Goal: Obtain resource: Download file/media

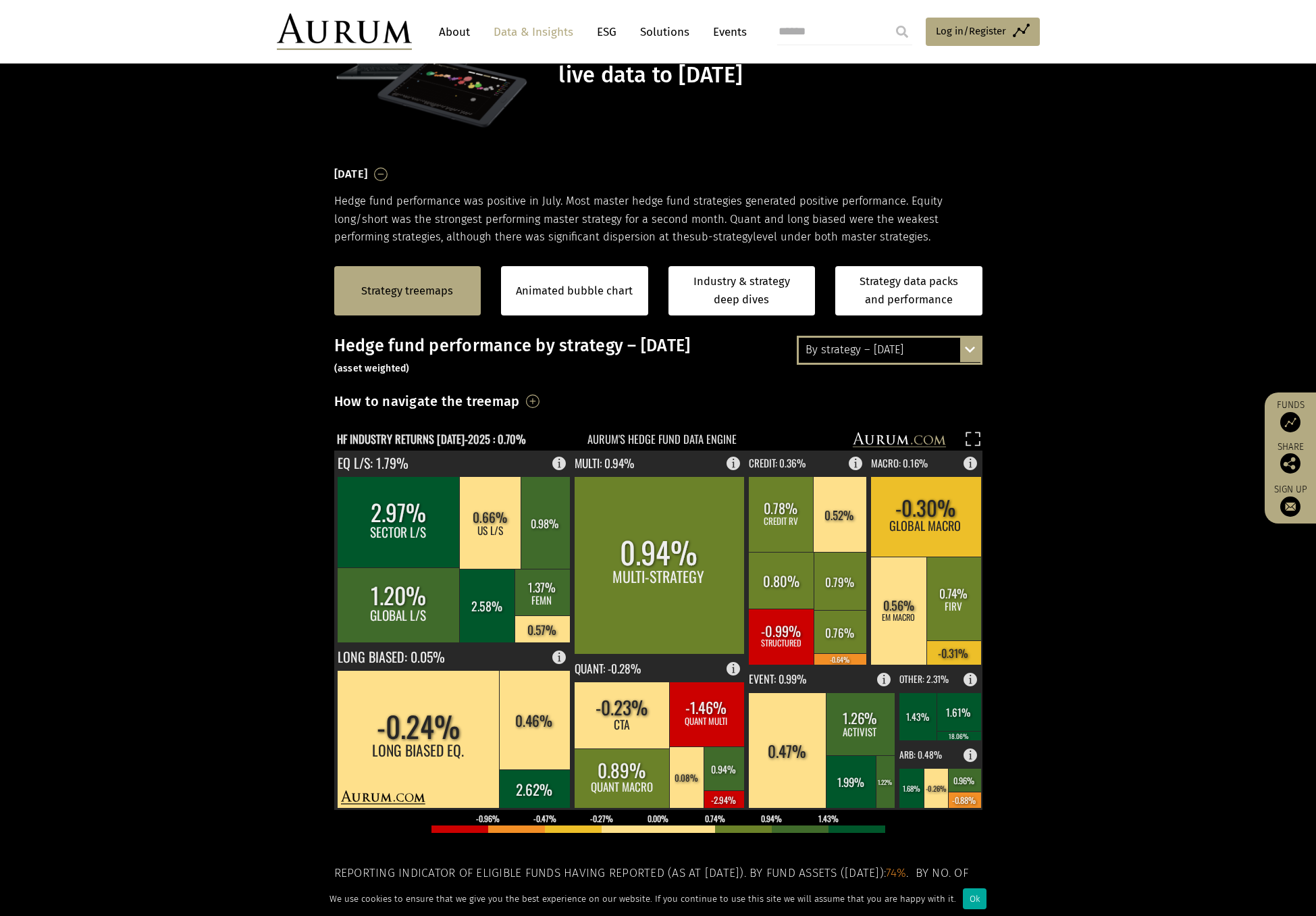
scroll to position [136, 0]
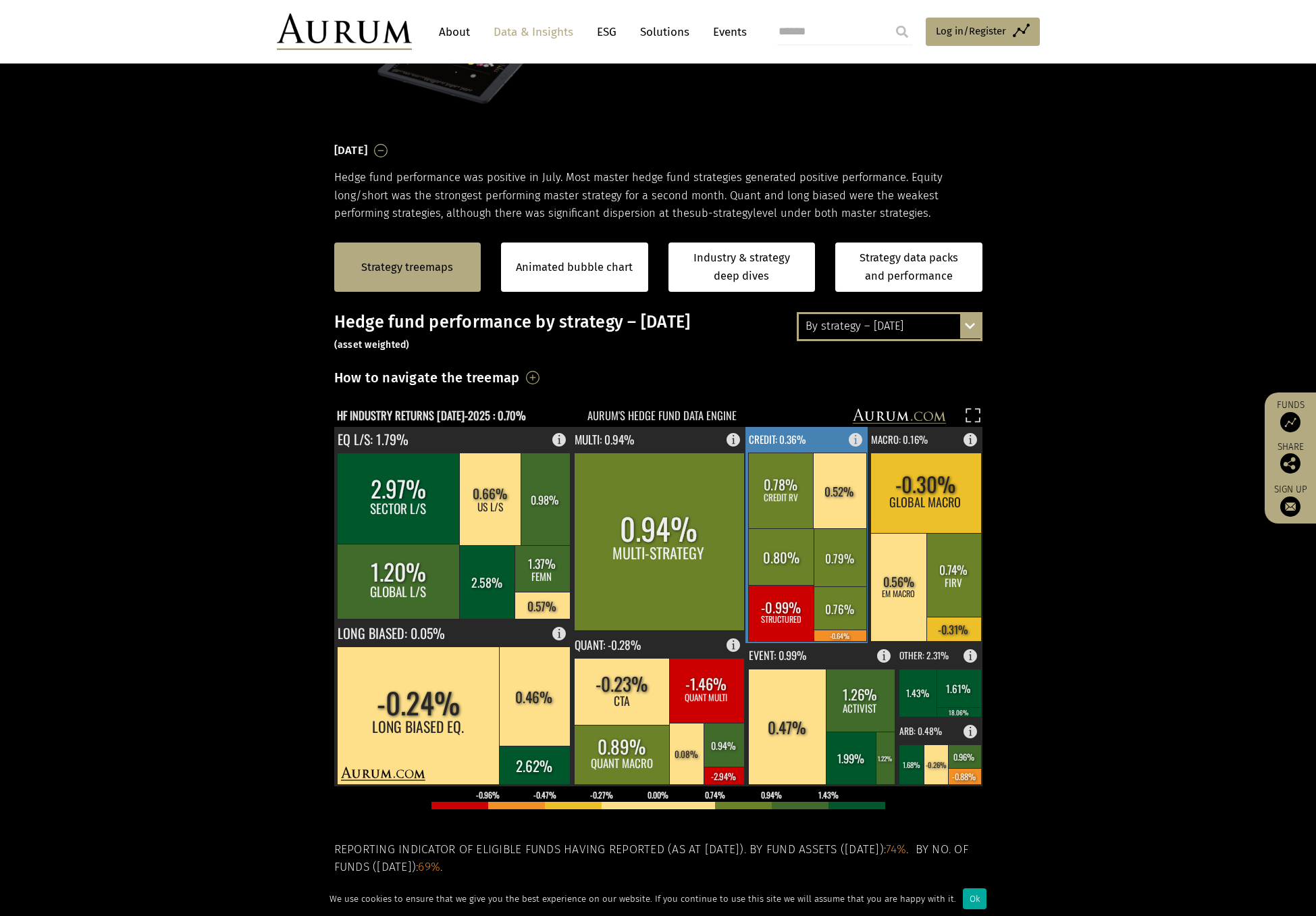
click at [778, 443] on text "CREDIT: 0.36%" at bounding box center [777, 438] width 56 height 15
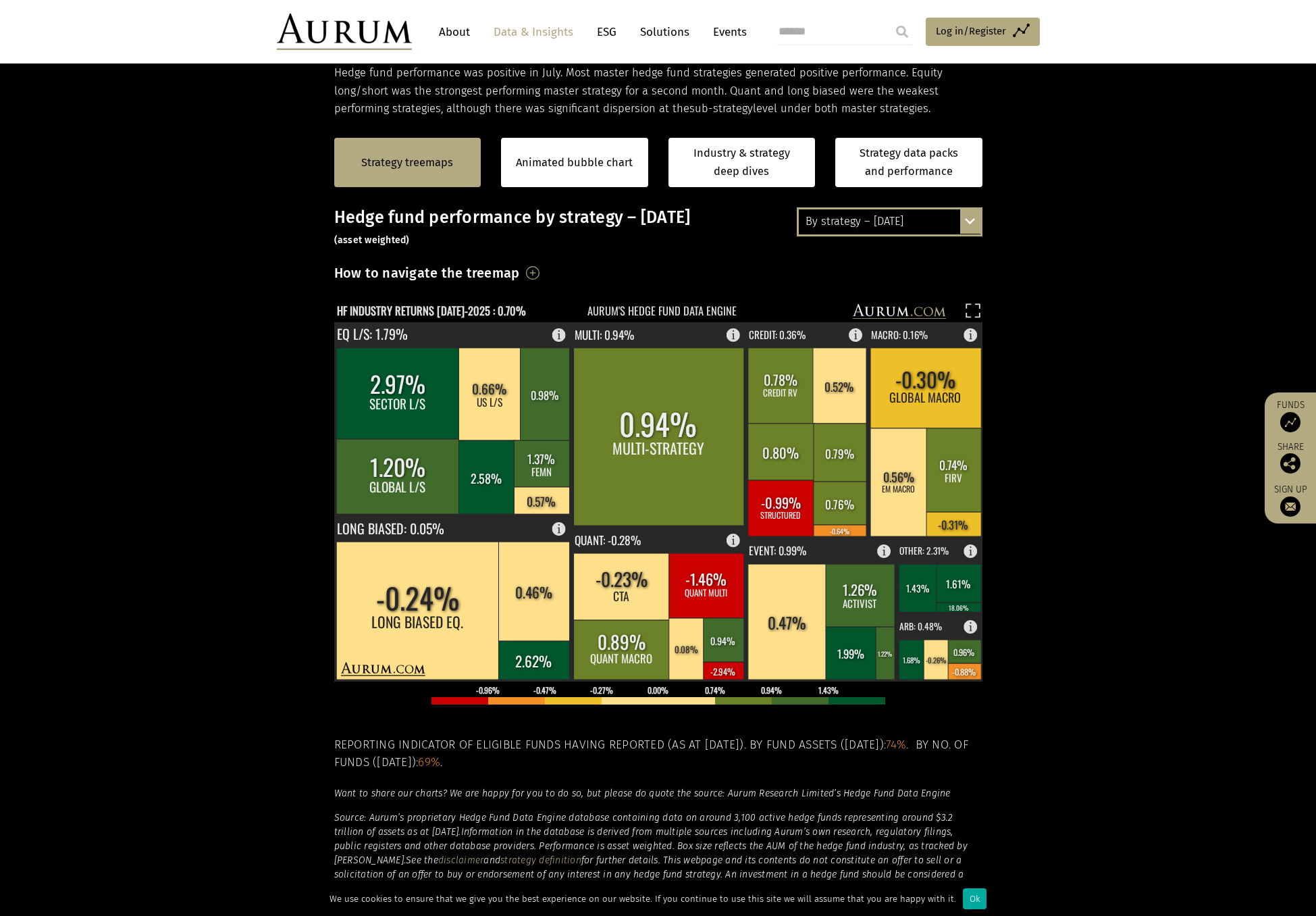
scroll to position [255, 0]
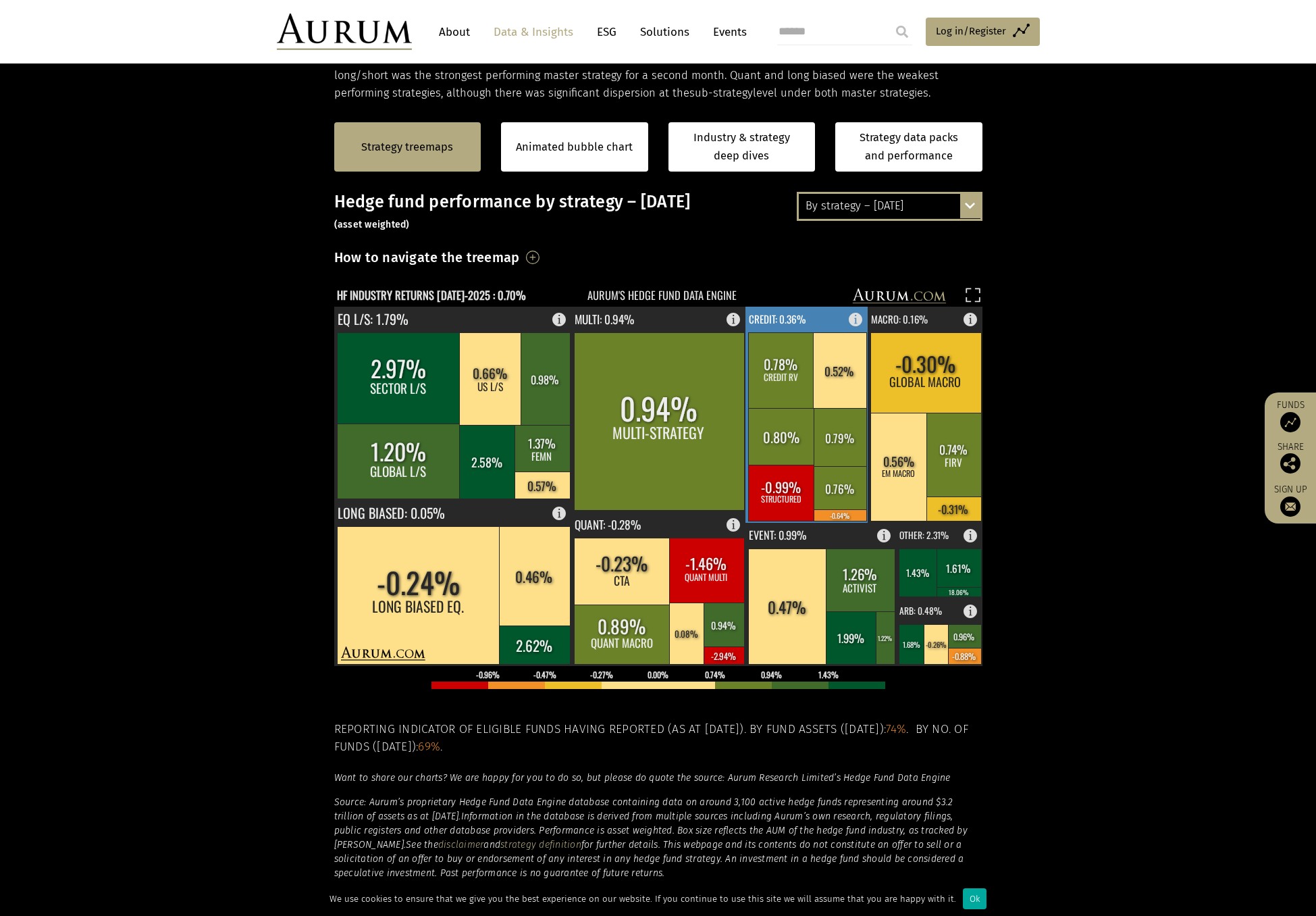
click at [857, 318] on rect at bounding box center [859, 315] width 16 height 18
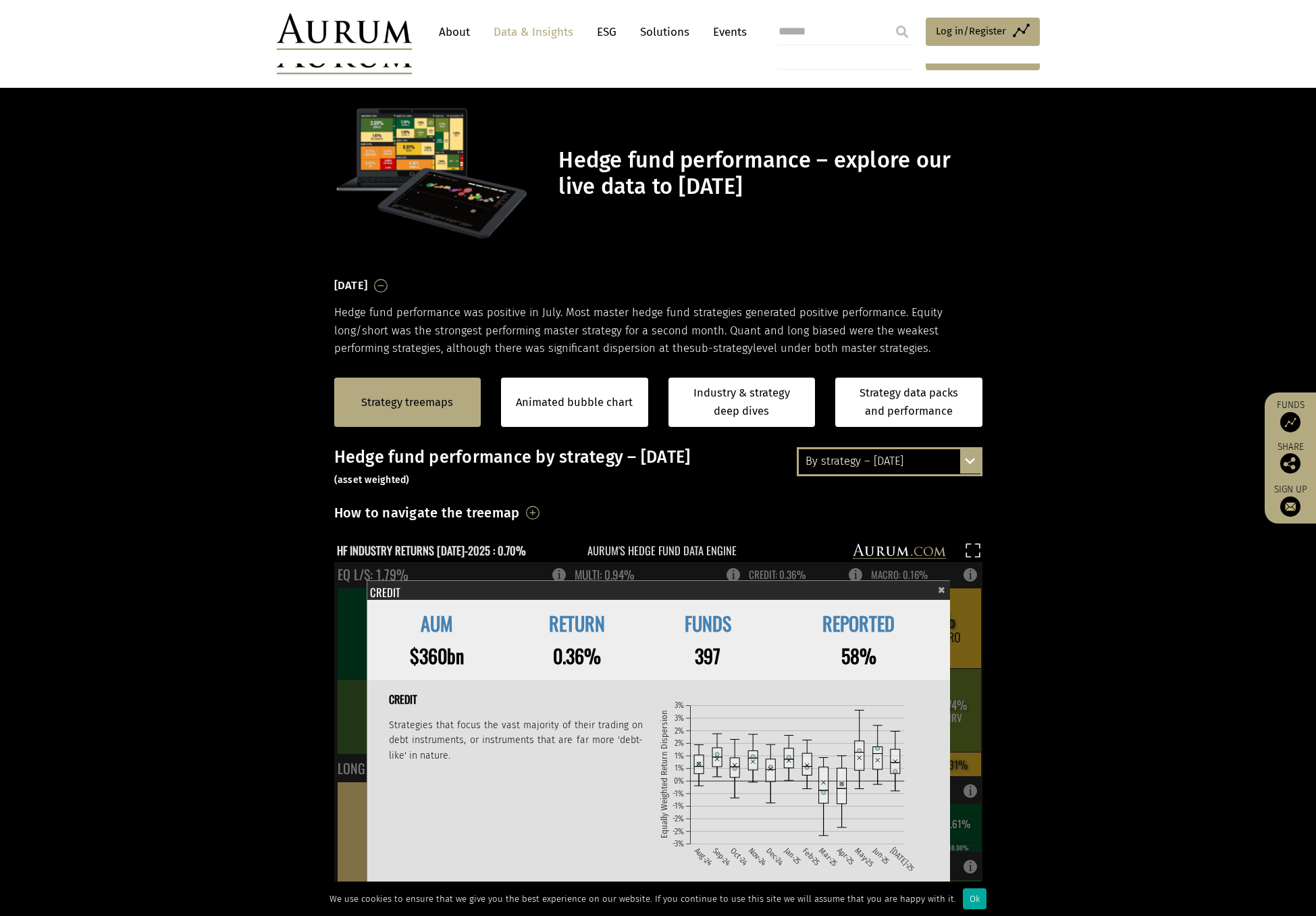
scroll to position [255, 0]
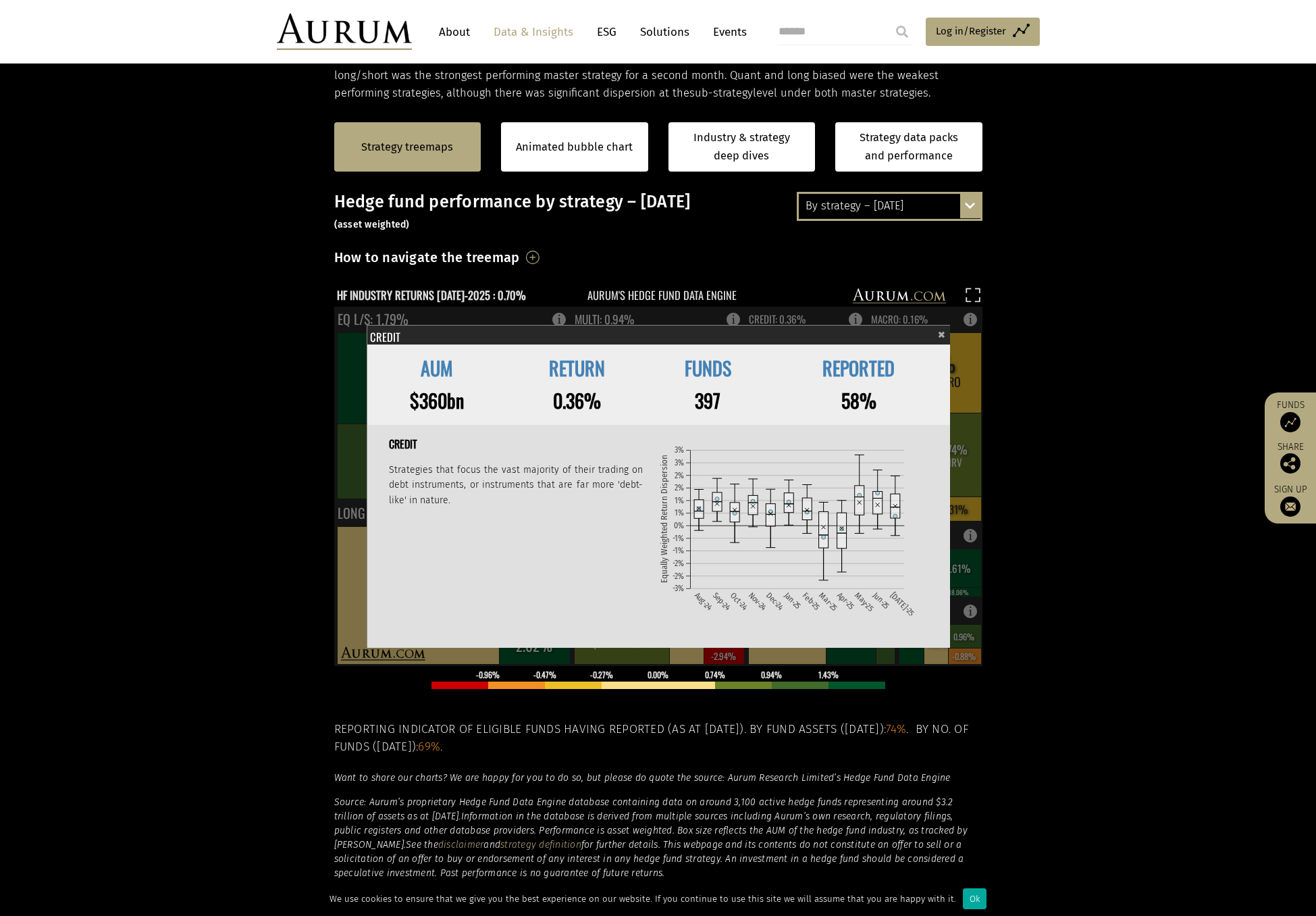
click at [1018, 350] on section "Strategy treemaps Animated bubble chart Industry & strategy deep dives Strategy…" at bounding box center [658, 524] width 1316 height 844
click at [941, 333] on span "×" at bounding box center [941, 333] width 7 height 16
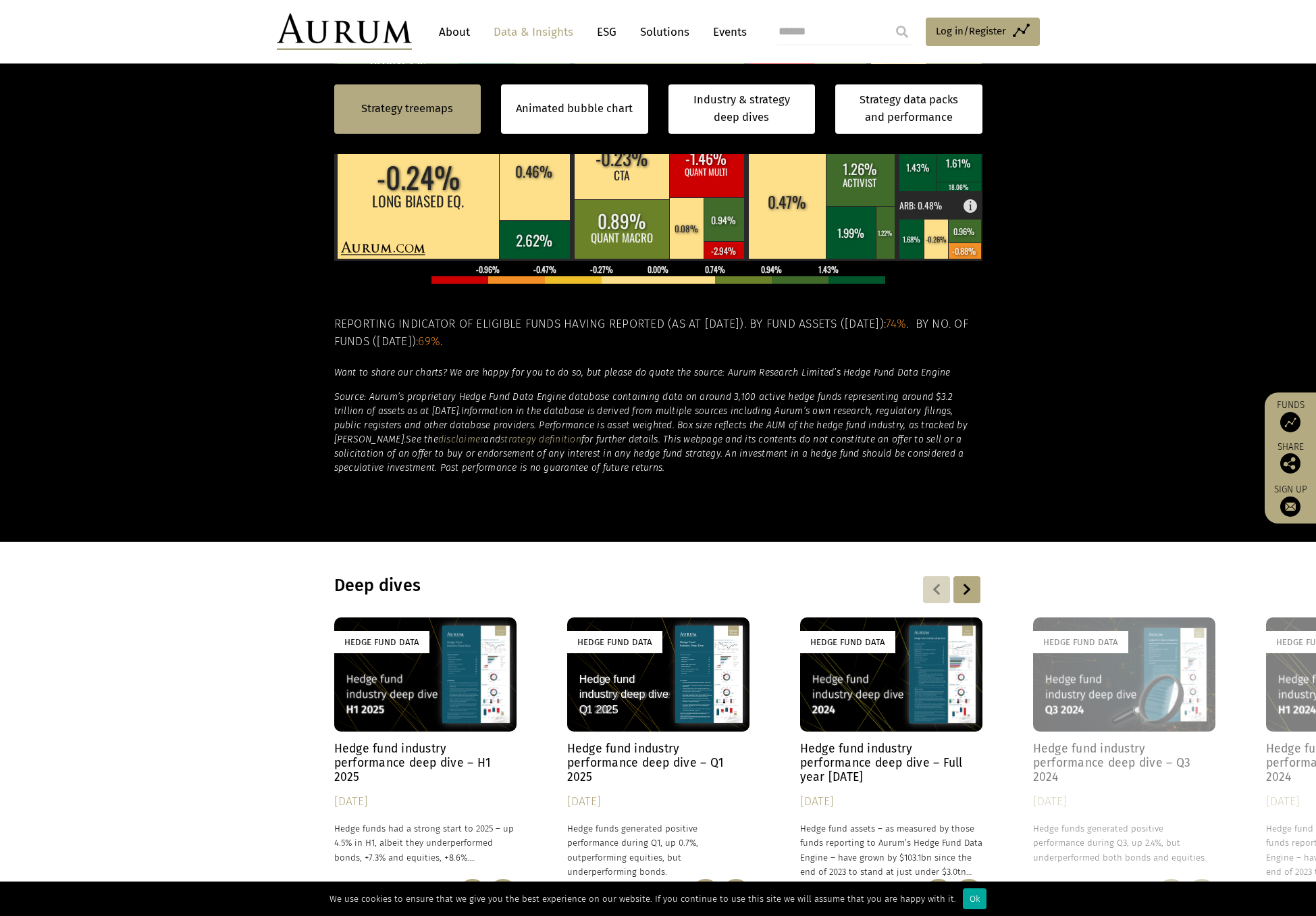
scroll to position [863, 0]
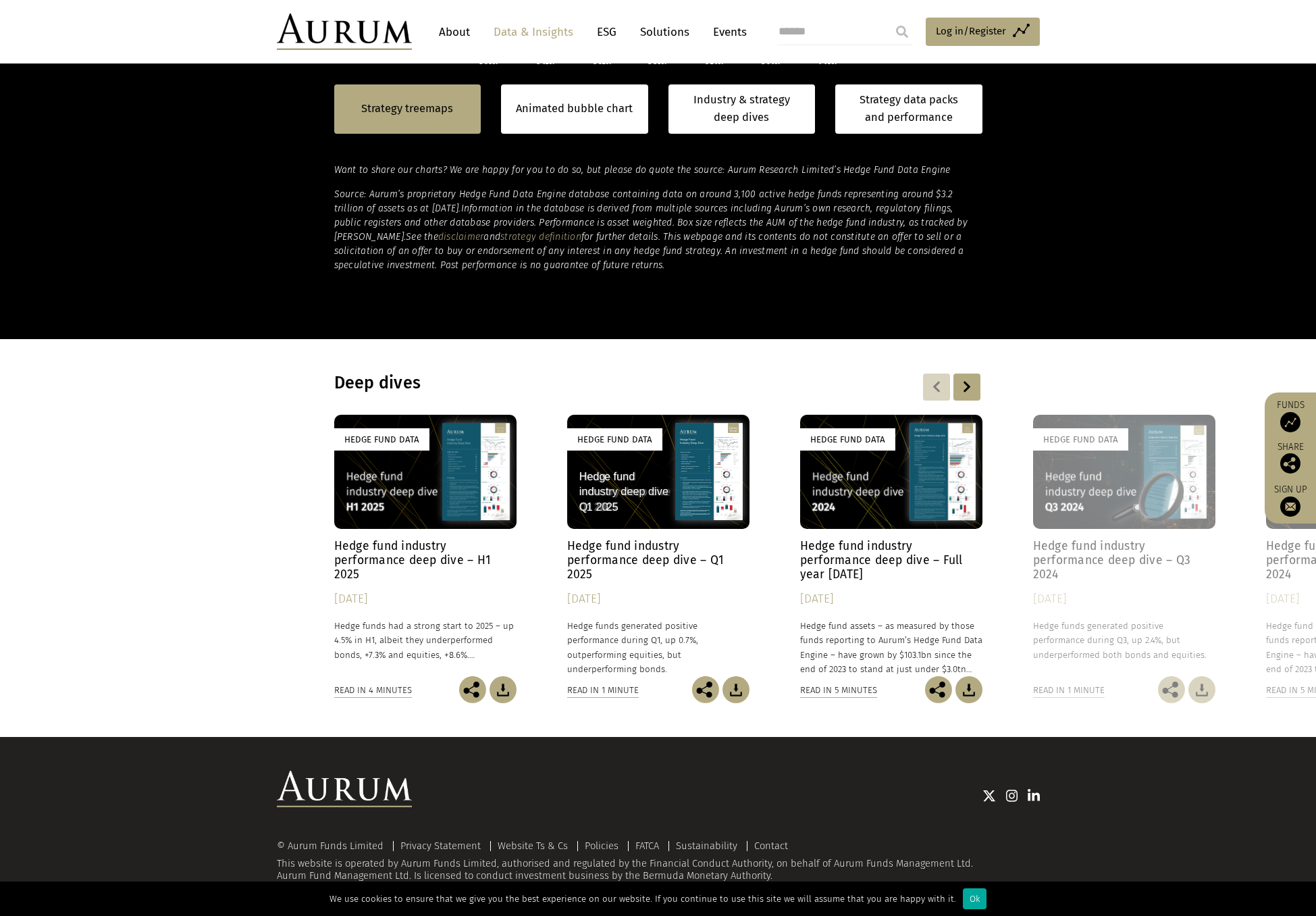
click at [416, 484] on div "Hedge Fund Data" at bounding box center [425, 472] width 182 height 114
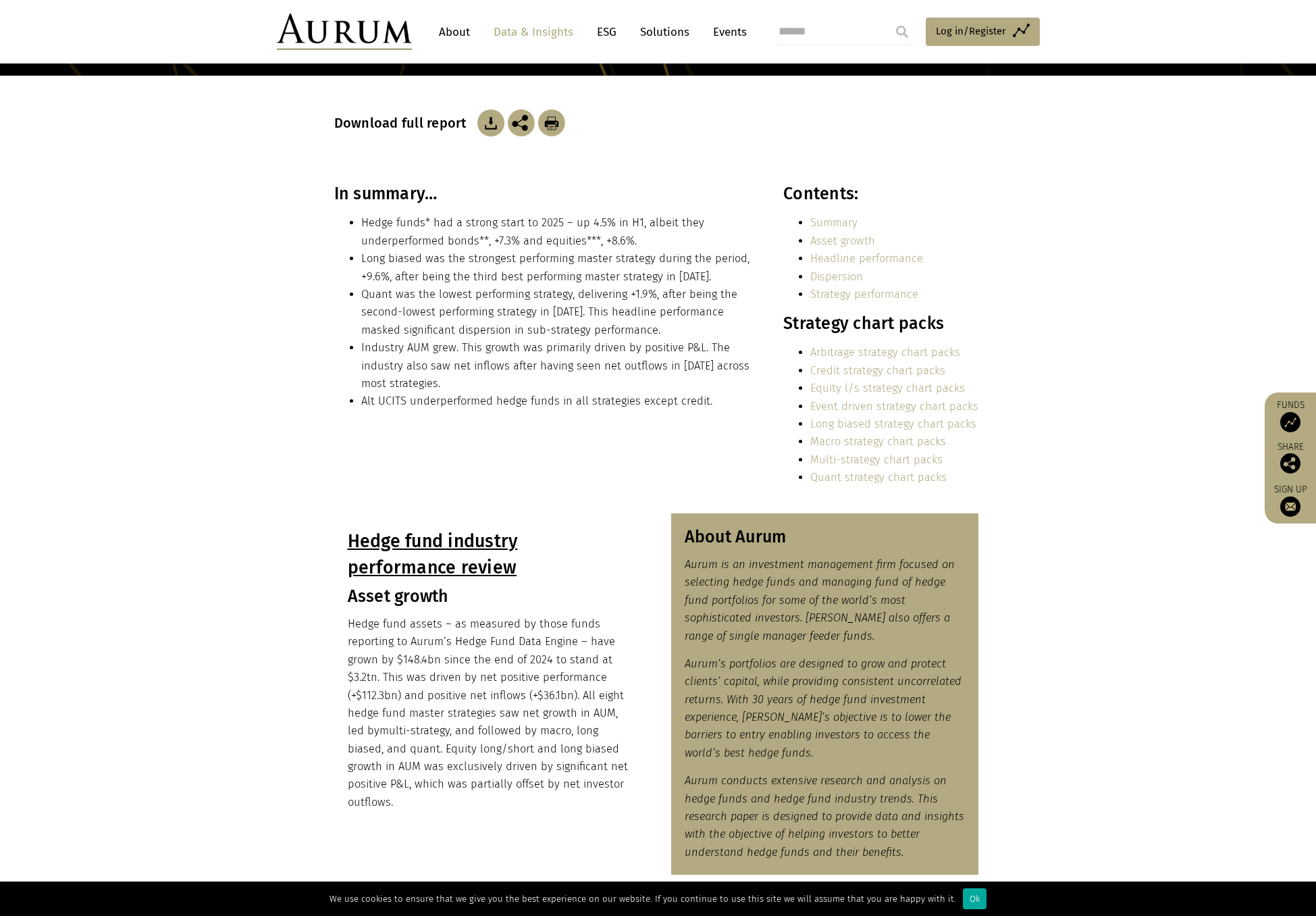
scroll to position [202, 0]
click at [917, 371] on link "Credit strategy chart packs" at bounding box center [878, 370] width 135 height 13
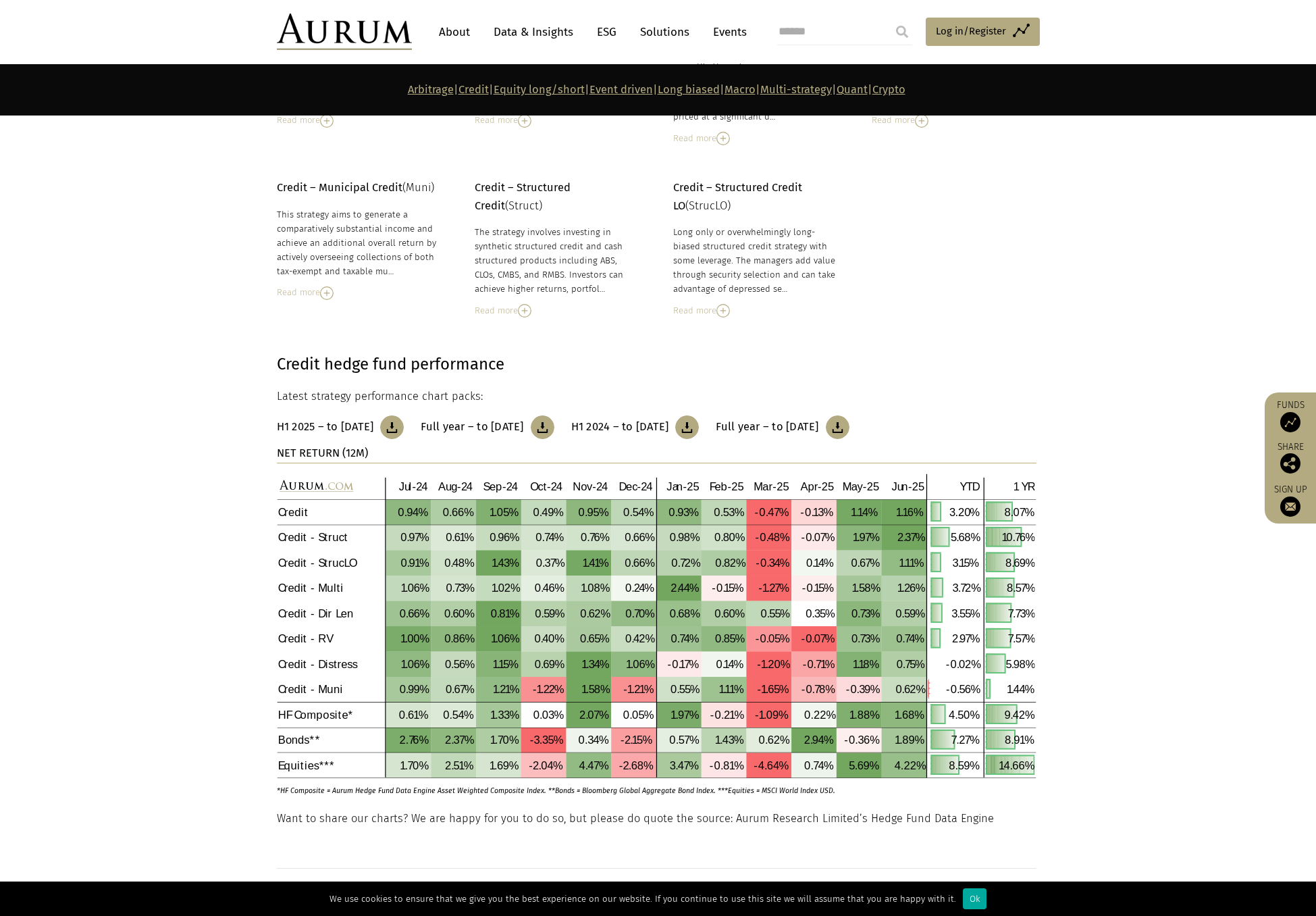
scroll to position [1222, 0]
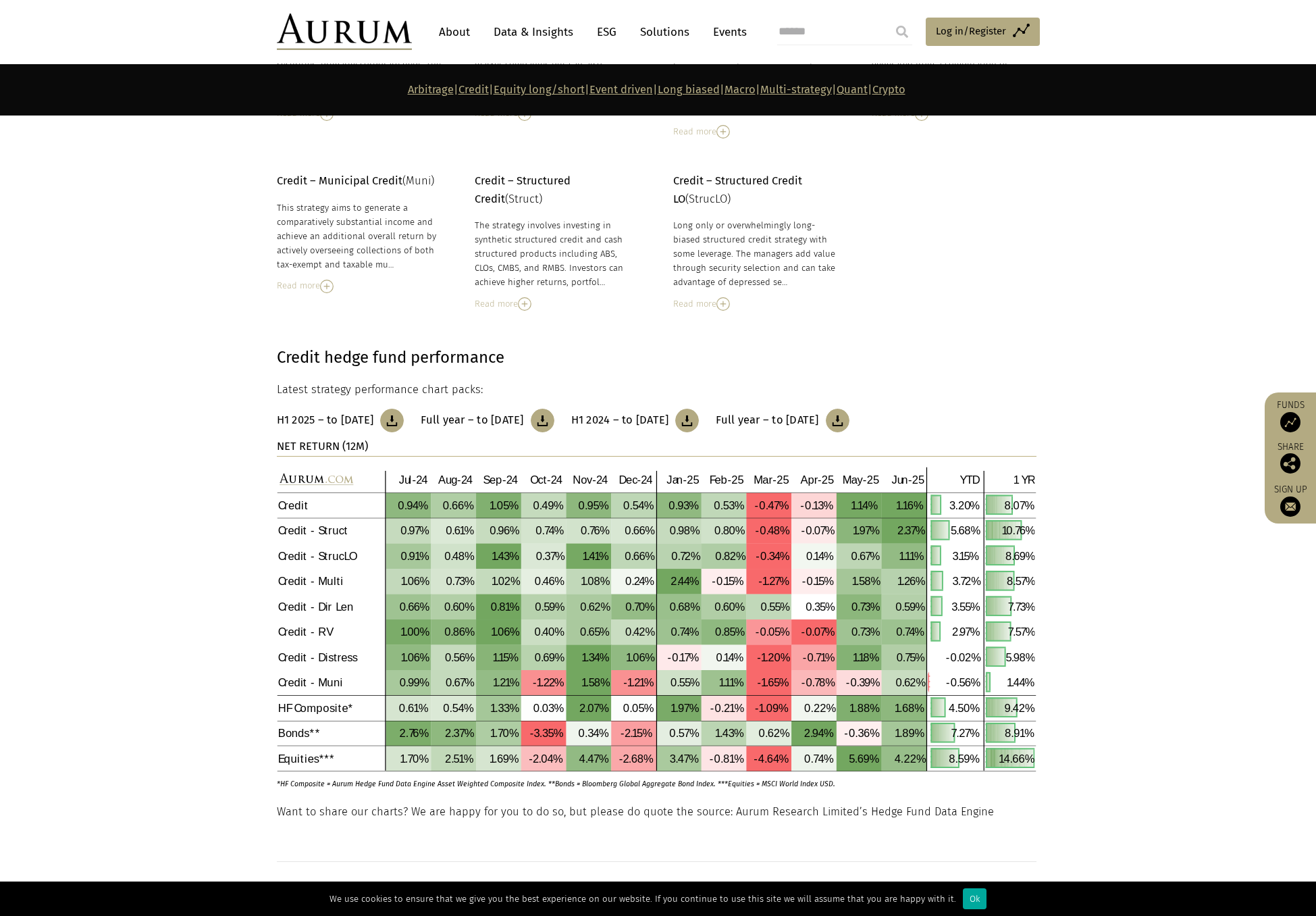
click at [404, 424] on img at bounding box center [391, 420] width 24 height 24
